Goal: Task Accomplishment & Management: Use online tool/utility

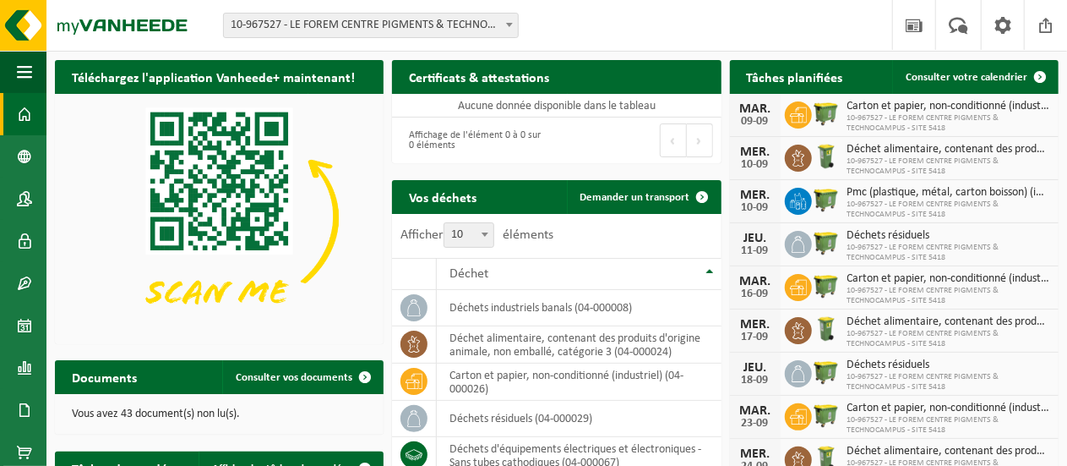
click at [363, 30] on span "10-967527 - LE FOREM CENTRE PIGMENTS & TECHNOCAMPUS - SITE 5418 - STRÉPY-[GEOGR…" at bounding box center [371, 26] width 294 height 24
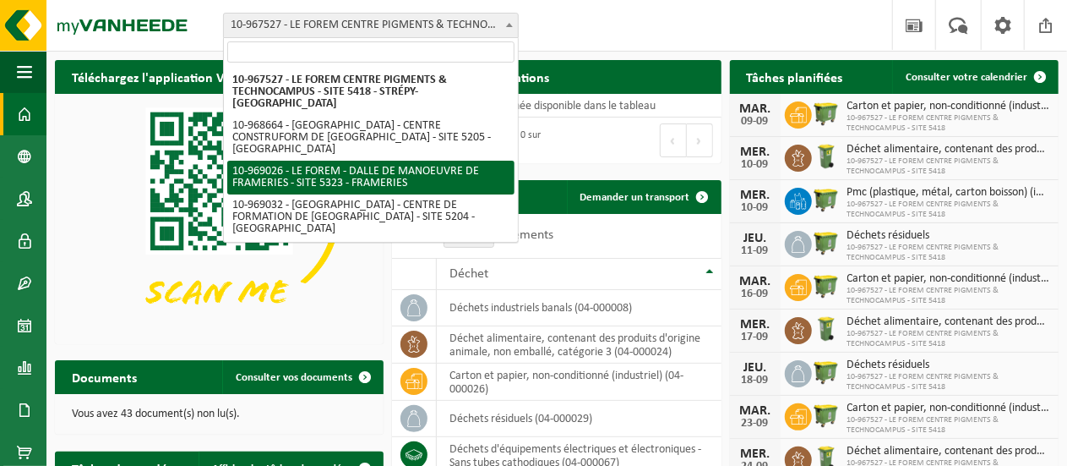
select select "154649"
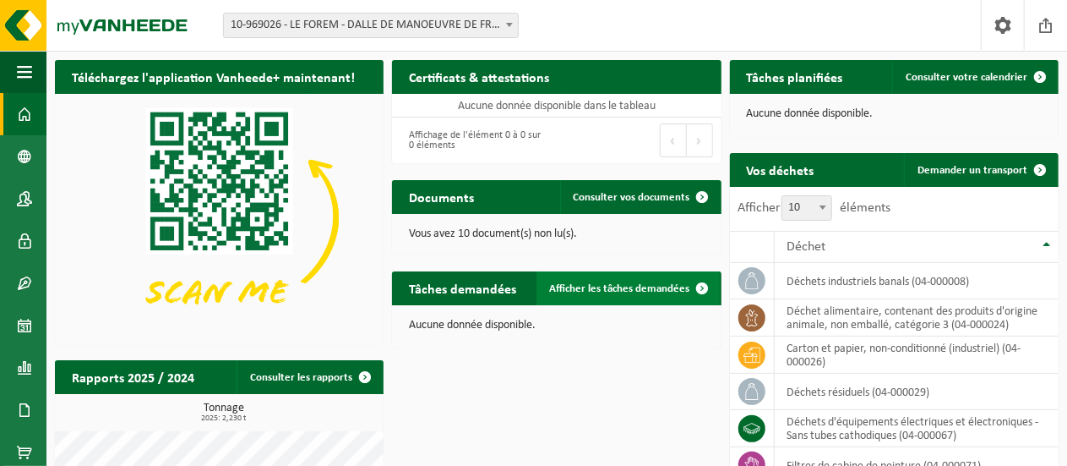
click at [660, 289] on span "Afficher les tâches demandées" at bounding box center [620, 288] width 140 height 11
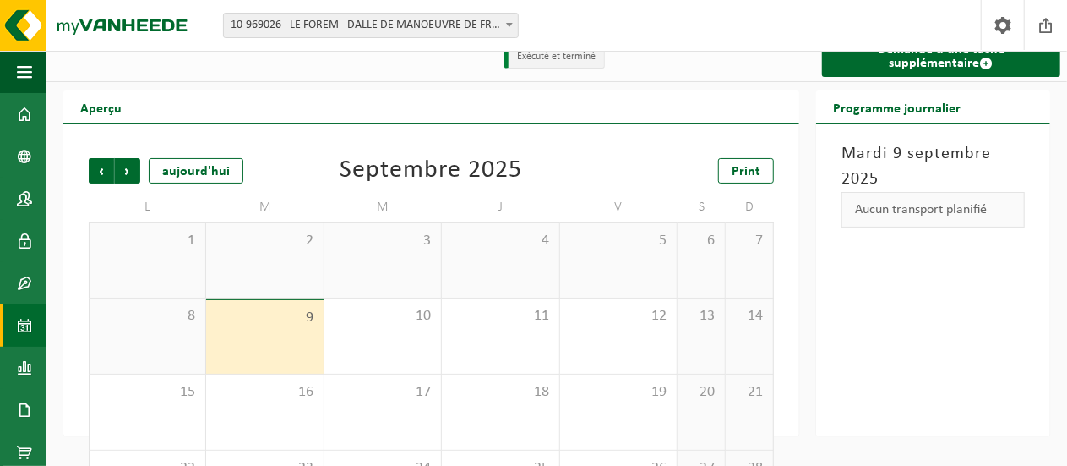
scroll to position [5, 0]
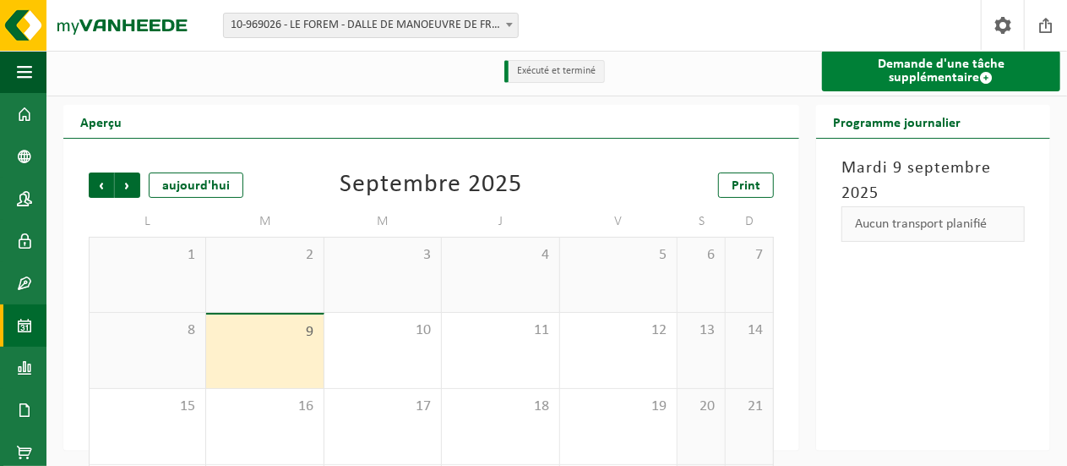
click at [923, 77] on link "Demande d'une tâche supplémentaire" at bounding box center [941, 71] width 238 height 41
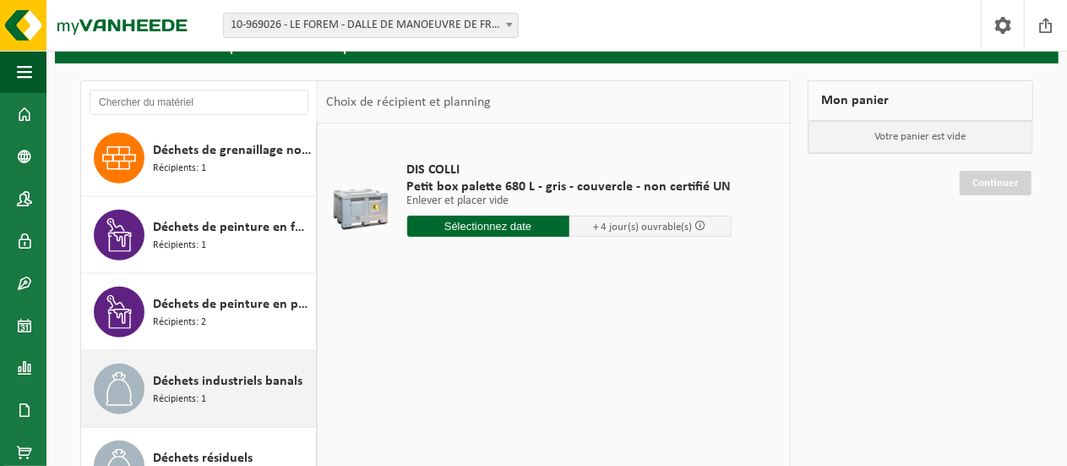
scroll to position [929, 0]
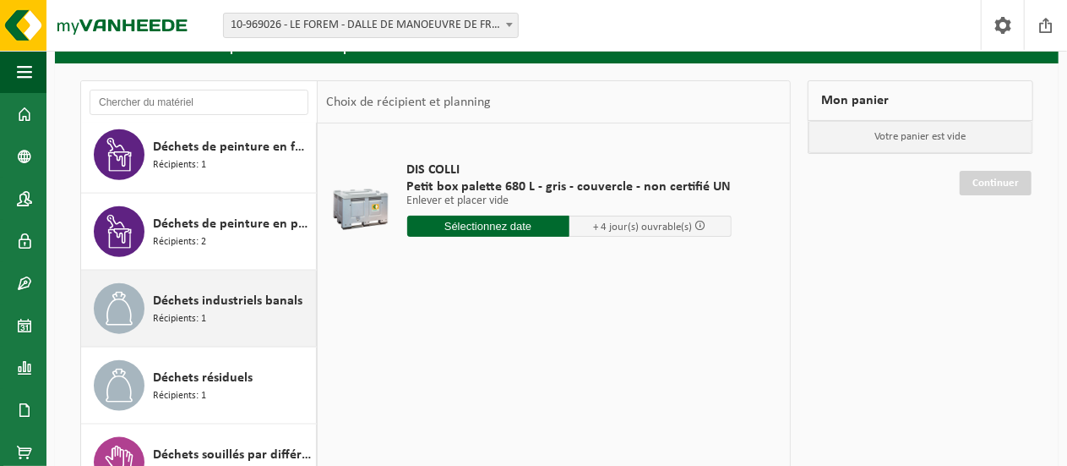
click at [228, 293] on span "Déchets industriels banals" at bounding box center [228, 301] width 150 height 20
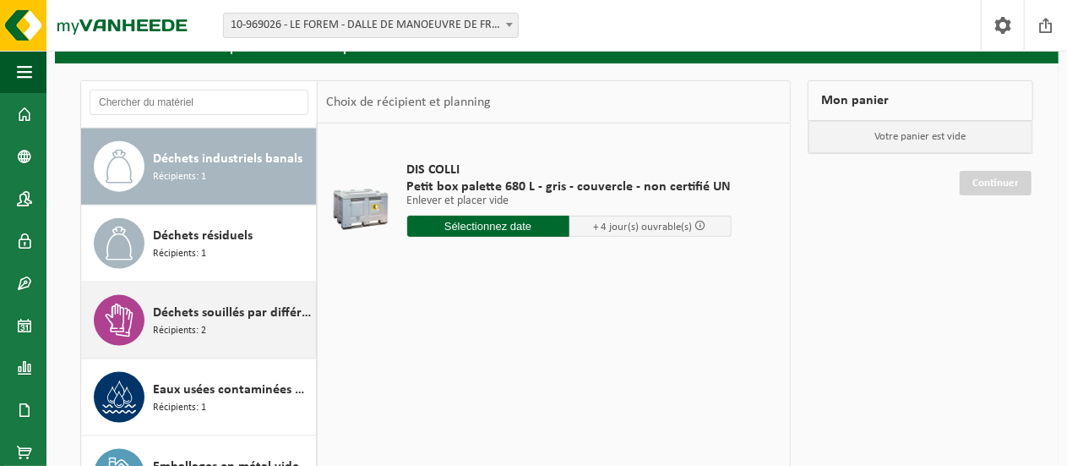
scroll to position [1072, 0]
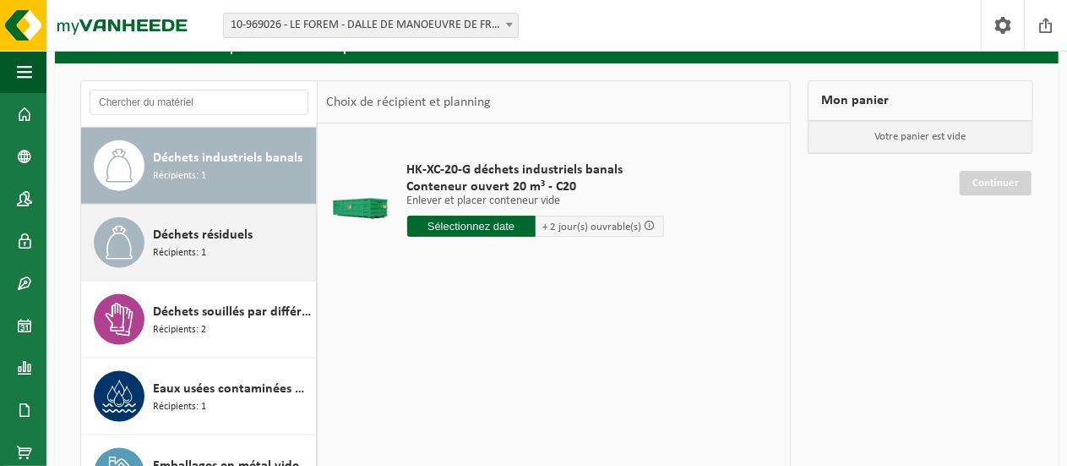
click at [178, 217] on div "Déchets résiduels Récipients: 1" at bounding box center [232, 242] width 159 height 51
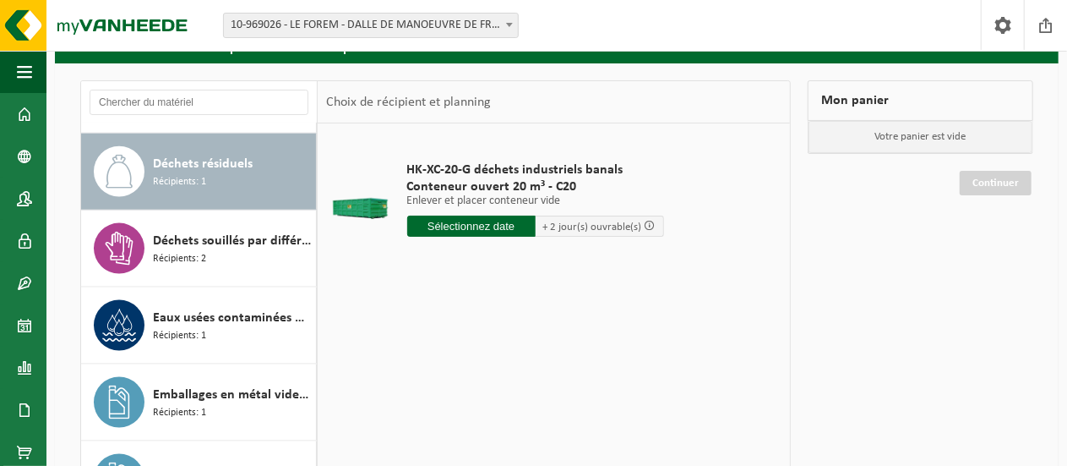
scroll to position [1149, 0]
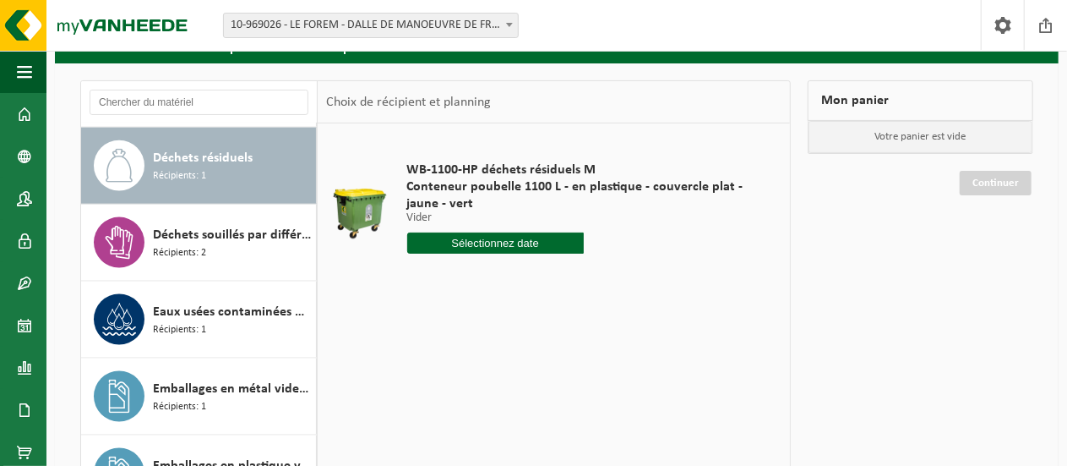
click at [458, 244] on input "text" at bounding box center [495, 242] width 177 height 21
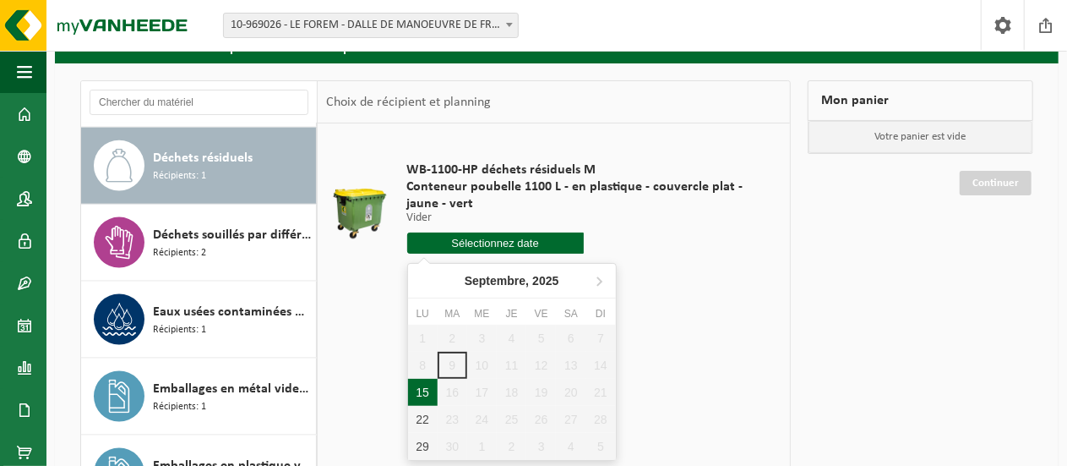
click at [414, 393] on div "15" at bounding box center [423, 392] width 30 height 27
type input "à partir de 2025-09-15"
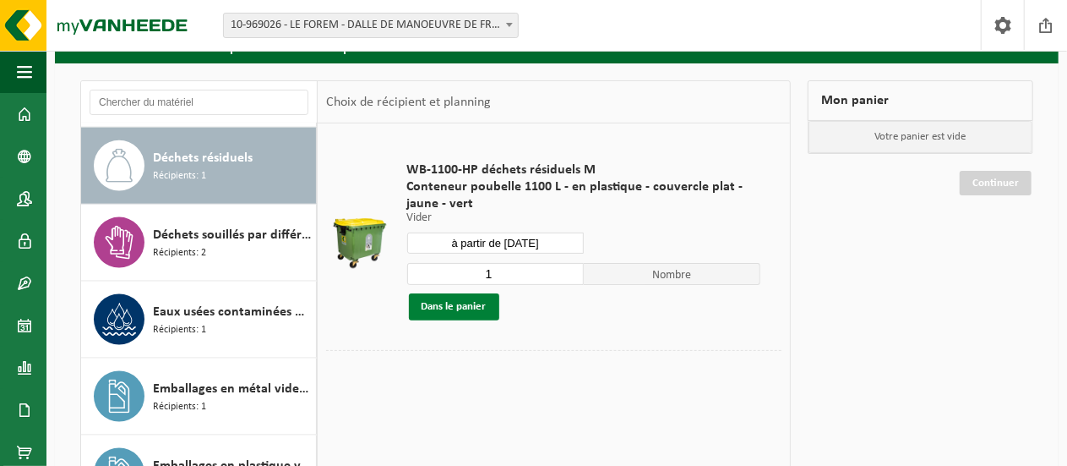
click at [463, 315] on button "Dans le panier" at bounding box center [454, 306] width 90 height 27
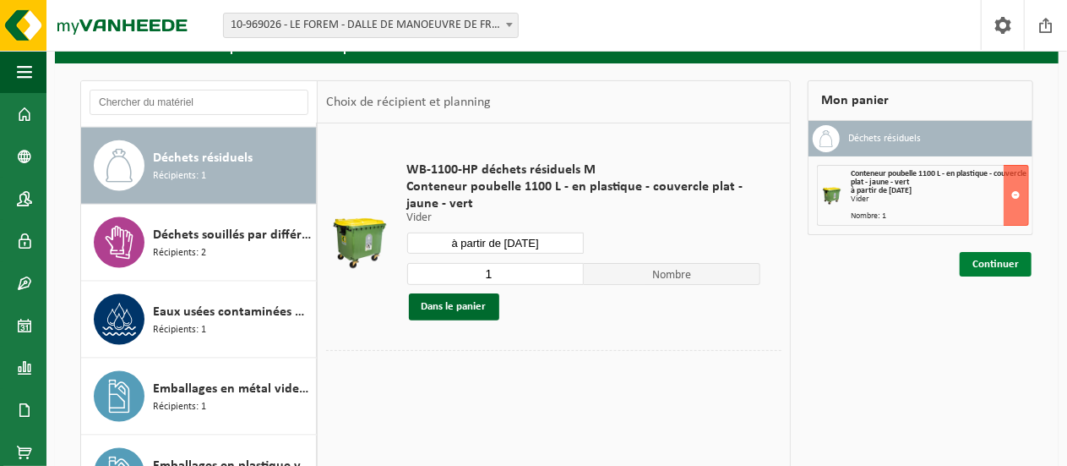
click at [983, 261] on link "Continuer" at bounding box center [996, 264] width 72 height 25
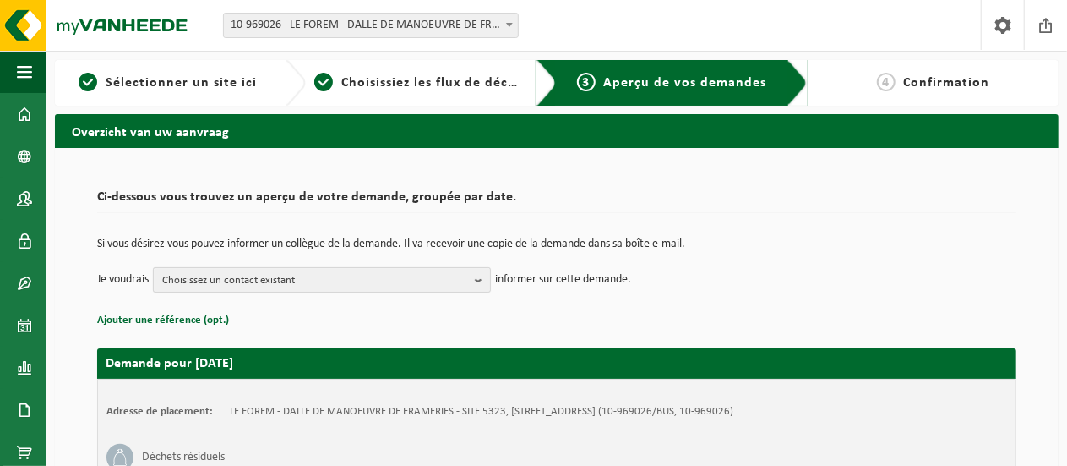
click at [377, 292] on button "Choisissez un contact existant" at bounding box center [322, 279] width 338 height 25
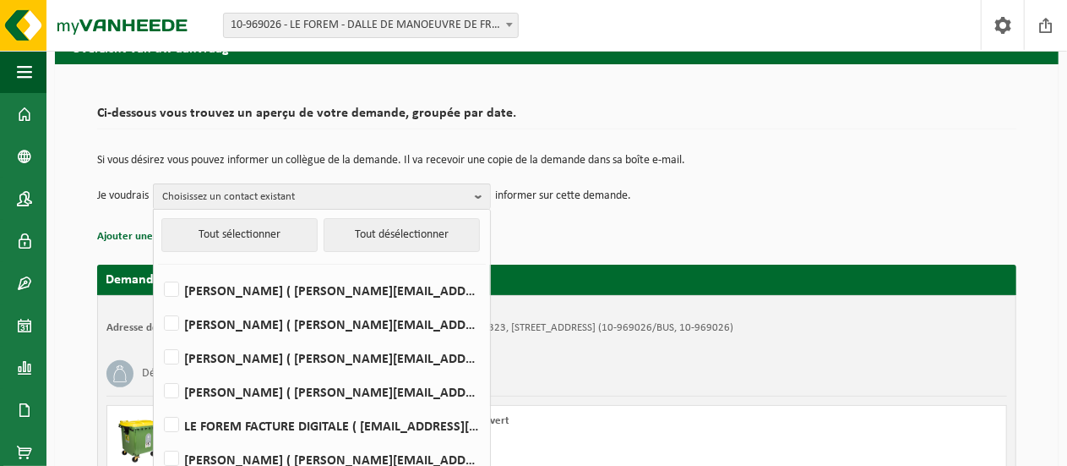
scroll to position [84, 0]
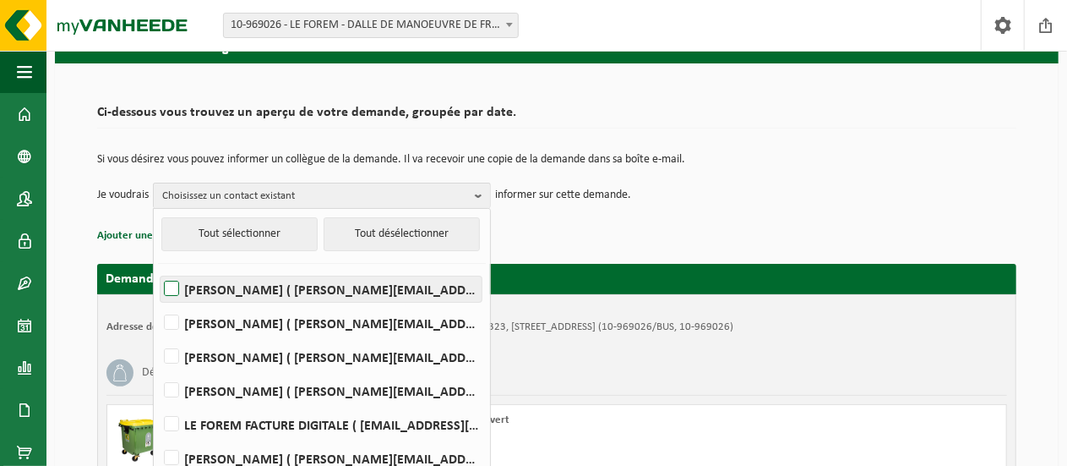
click at [274, 281] on label "[PERSON_NAME] ( [PERSON_NAME][EMAIL_ADDRESS][DOMAIN_NAME] )" at bounding box center [321, 288] width 321 height 25
click at [158, 268] on input "[PERSON_NAME] ( [PERSON_NAME][EMAIL_ADDRESS][DOMAIN_NAME] )" at bounding box center [157, 267] width 1 height 1
checkbox input "true"
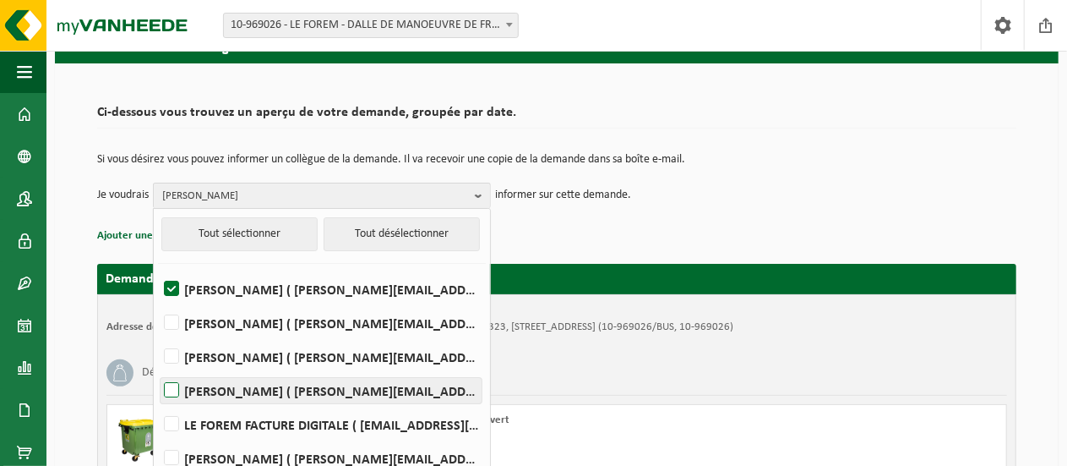
click at [241, 389] on label "[PERSON_NAME] ( [PERSON_NAME][EMAIL_ADDRESS][DOMAIN_NAME] )" at bounding box center [321, 390] width 321 height 25
click at [158, 369] on input "[PERSON_NAME] ( [PERSON_NAME][EMAIL_ADDRESS][DOMAIN_NAME] )" at bounding box center [157, 368] width 1 height 1
checkbox input "true"
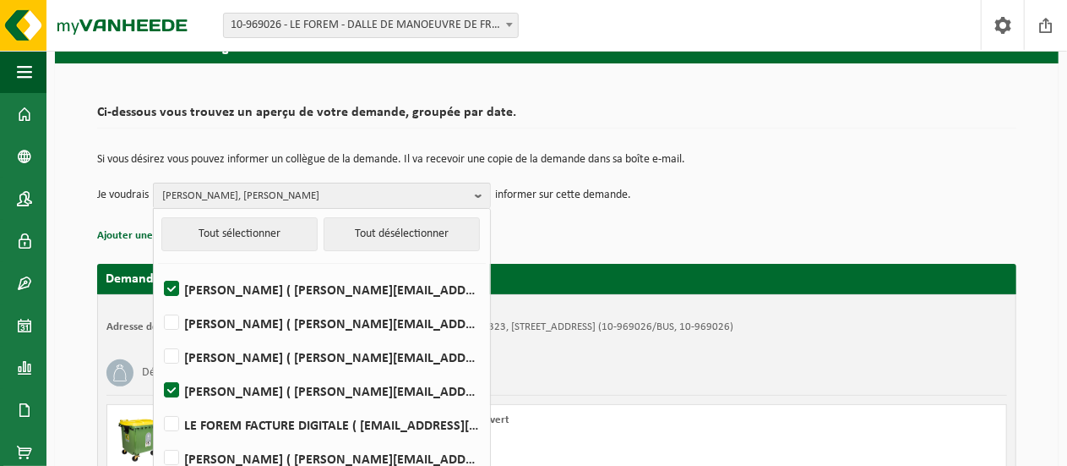
click at [809, 135] on div "Ci-dessous vous trouvez un aperçu de votre demande, groupée par date. Si vous d…" at bounding box center [556, 172] width 919 height 150
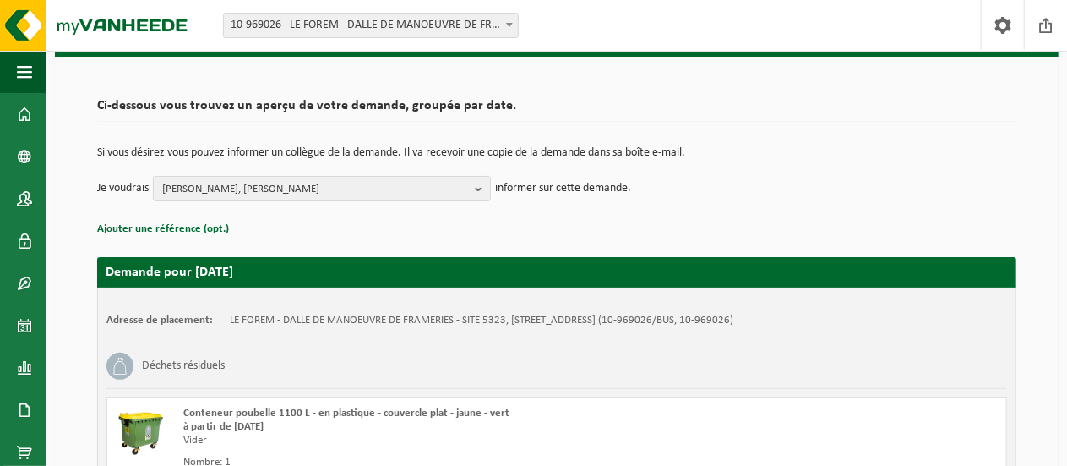
scroll to position [88, 0]
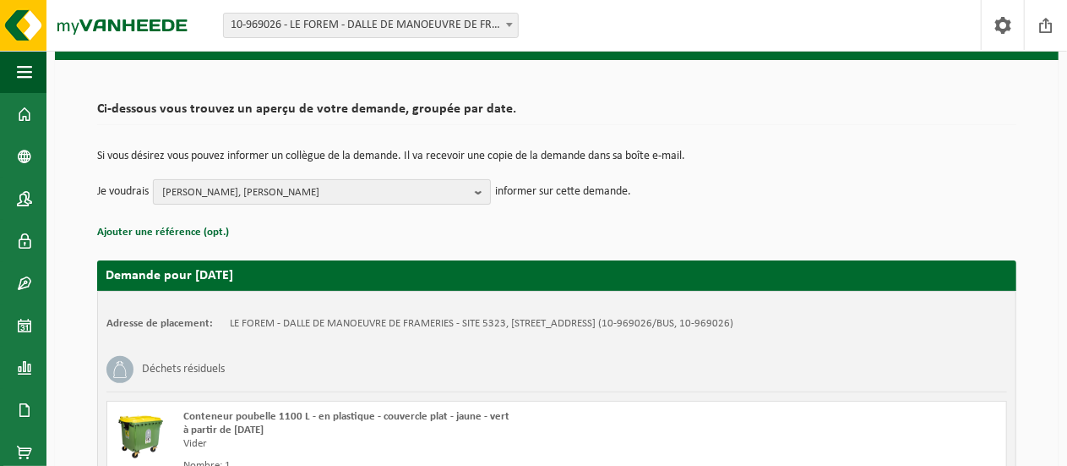
click at [413, 199] on span "MATHIEU COLLIE, HUGHES DHAENENS" at bounding box center [315, 192] width 306 height 25
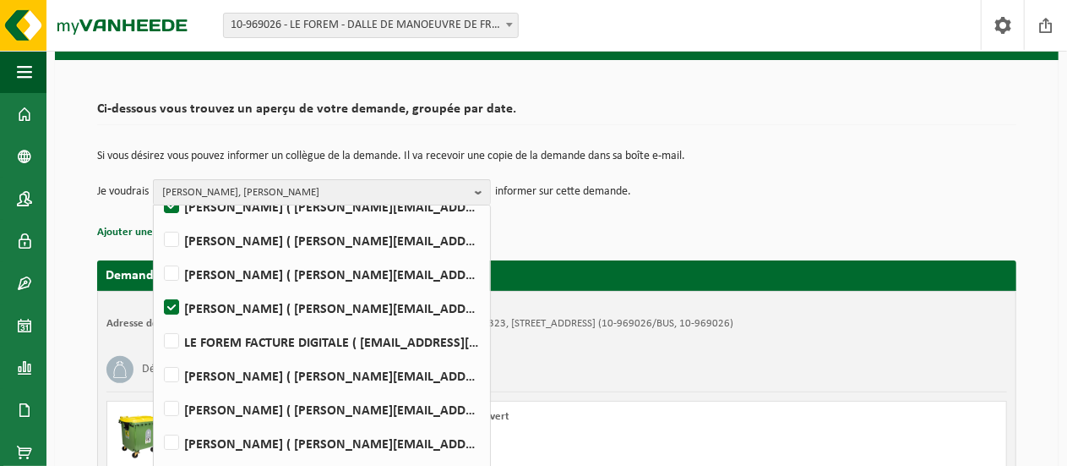
scroll to position [84, 0]
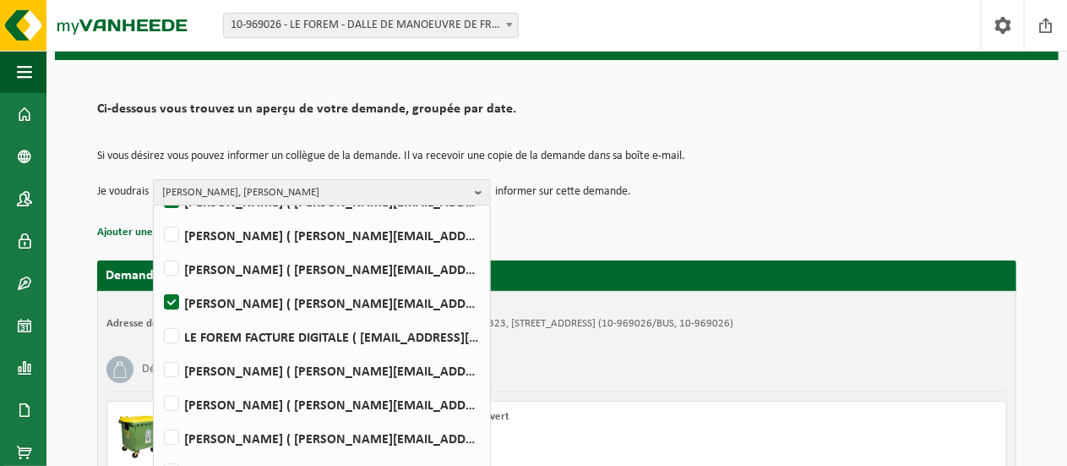
drag, startPoint x: 233, startPoint y: 362, endPoint x: 279, endPoint y: 346, distance: 48.4
click at [233, 362] on label "ANTOINE HOSLET ( antoine.hoslet@forem.be )" at bounding box center [321, 369] width 321 height 25
click at [158, 349] on input "ANTOINE HOSLET ( antoine.hoslet@forem.be )" at bounding box center [157, 348] width 1 height 1
checkbox input "true"
click at [911, 108] on h2 "Ci-dessous vous trouvez un aperçu de votre demande, groupée par date." at bounding box center [556, 113] width 919 height 23
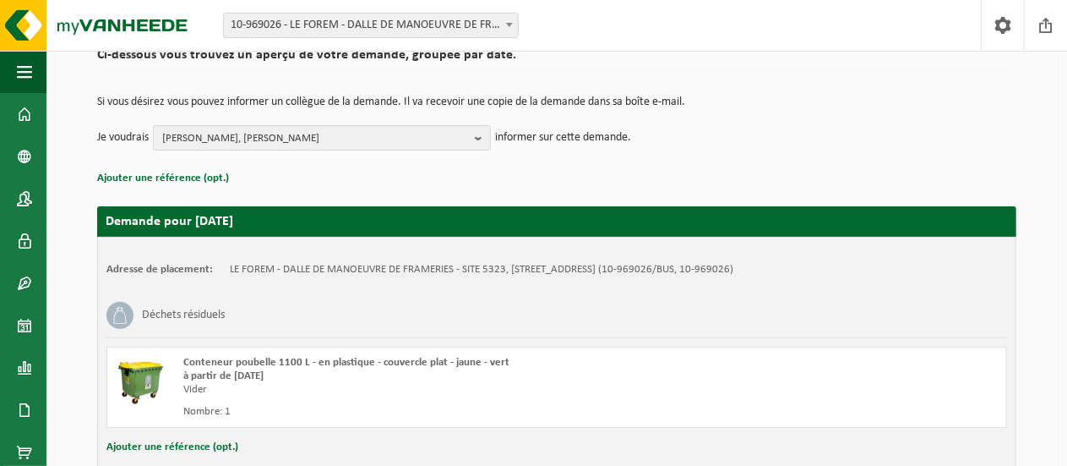
scroll to position [257, 0]
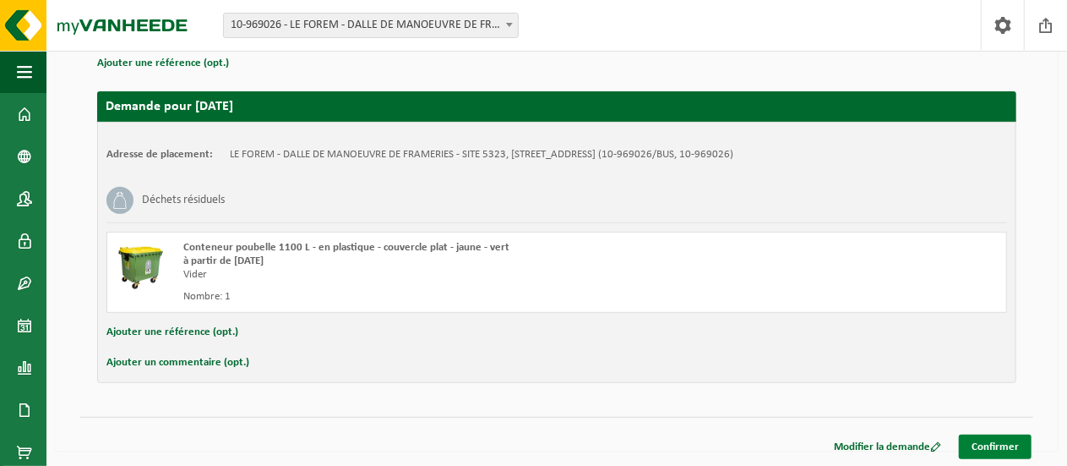
click at [1009, 441] on link "Confirmer" at bounding box center [995, 446] width 73 height 25
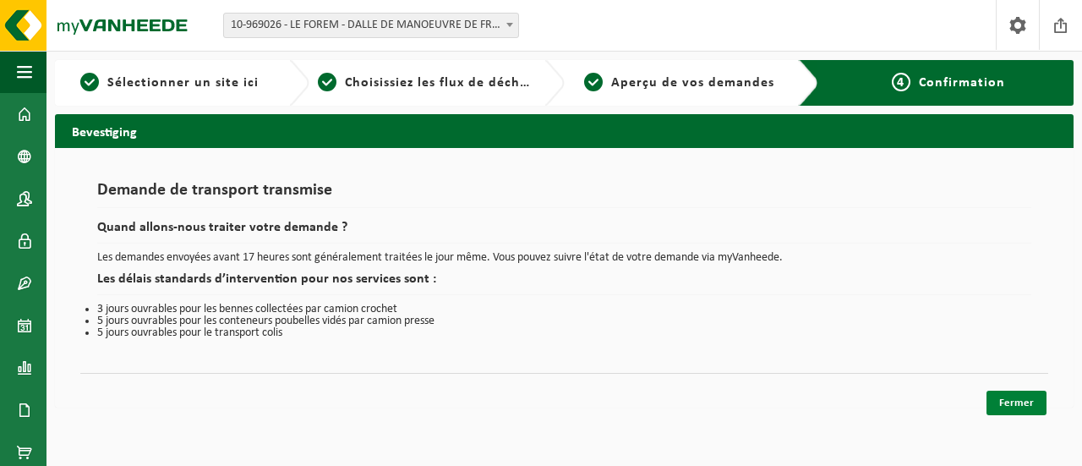
click at [1025, 406] on link "Fermer" at bounding box center [1016, 402] width 60 height 25
